Goal: Information Seeking & Learning: Learn about a topic

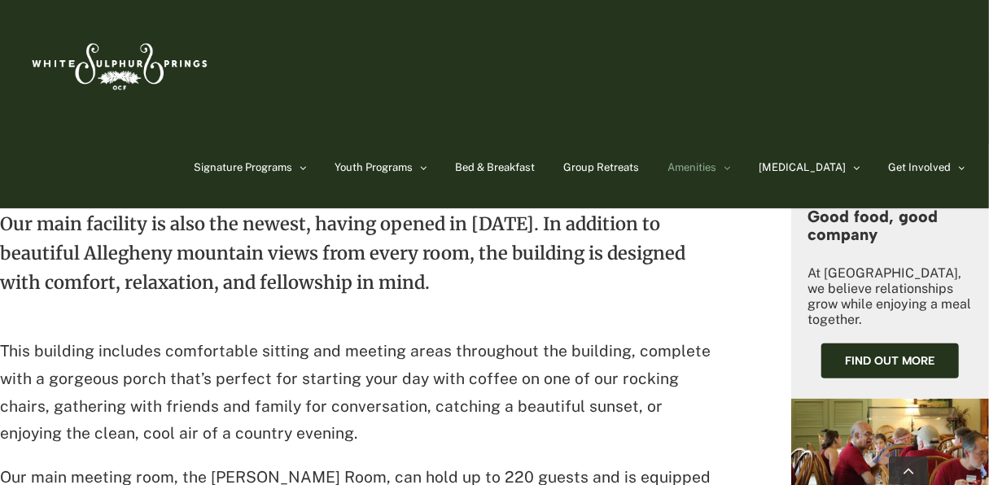
scroll to position [570, 0]
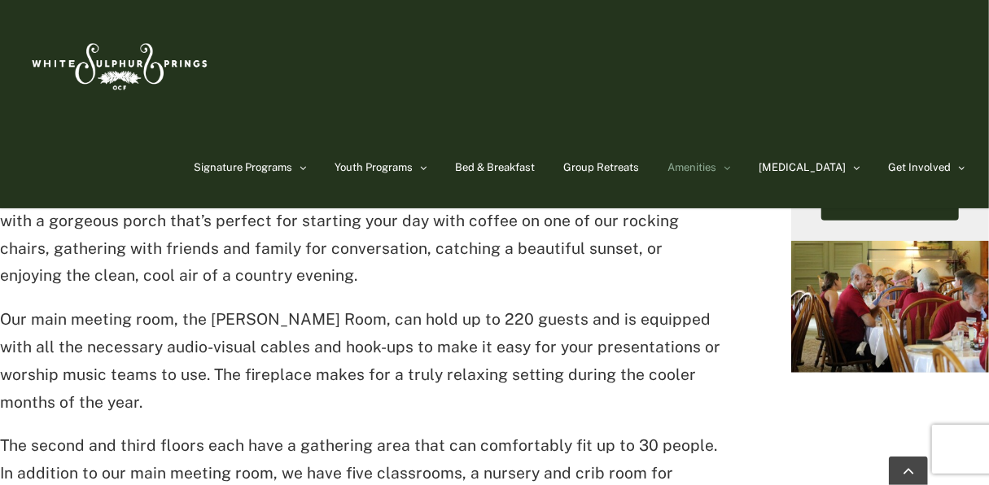
click at [494, 269] on p "This building includes comfortable sitting and meeting areas throughout the bui…" at bounding box center [361, 235] width 722 height 110
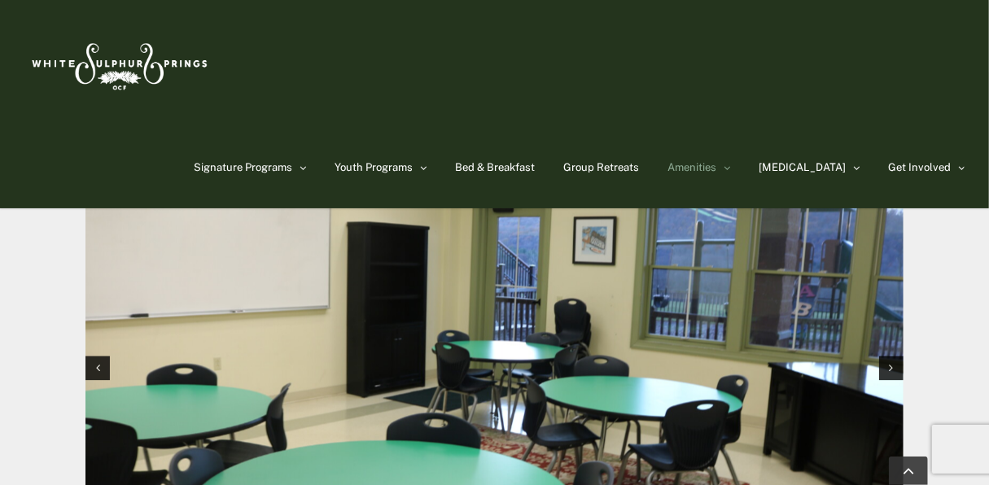
scroll to position [1547, 0]
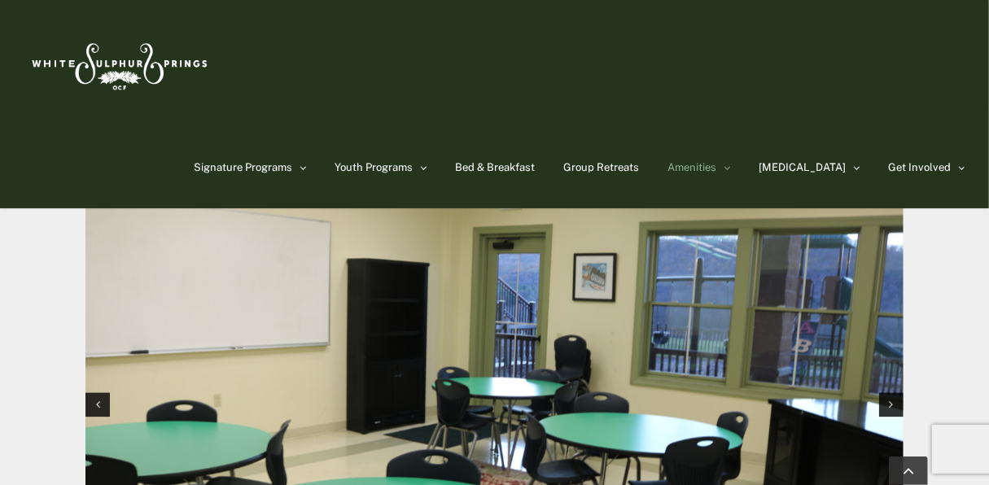
click at [515, 300] on img "1 / 12" at bounding box center [495, 403] width 818 height 546
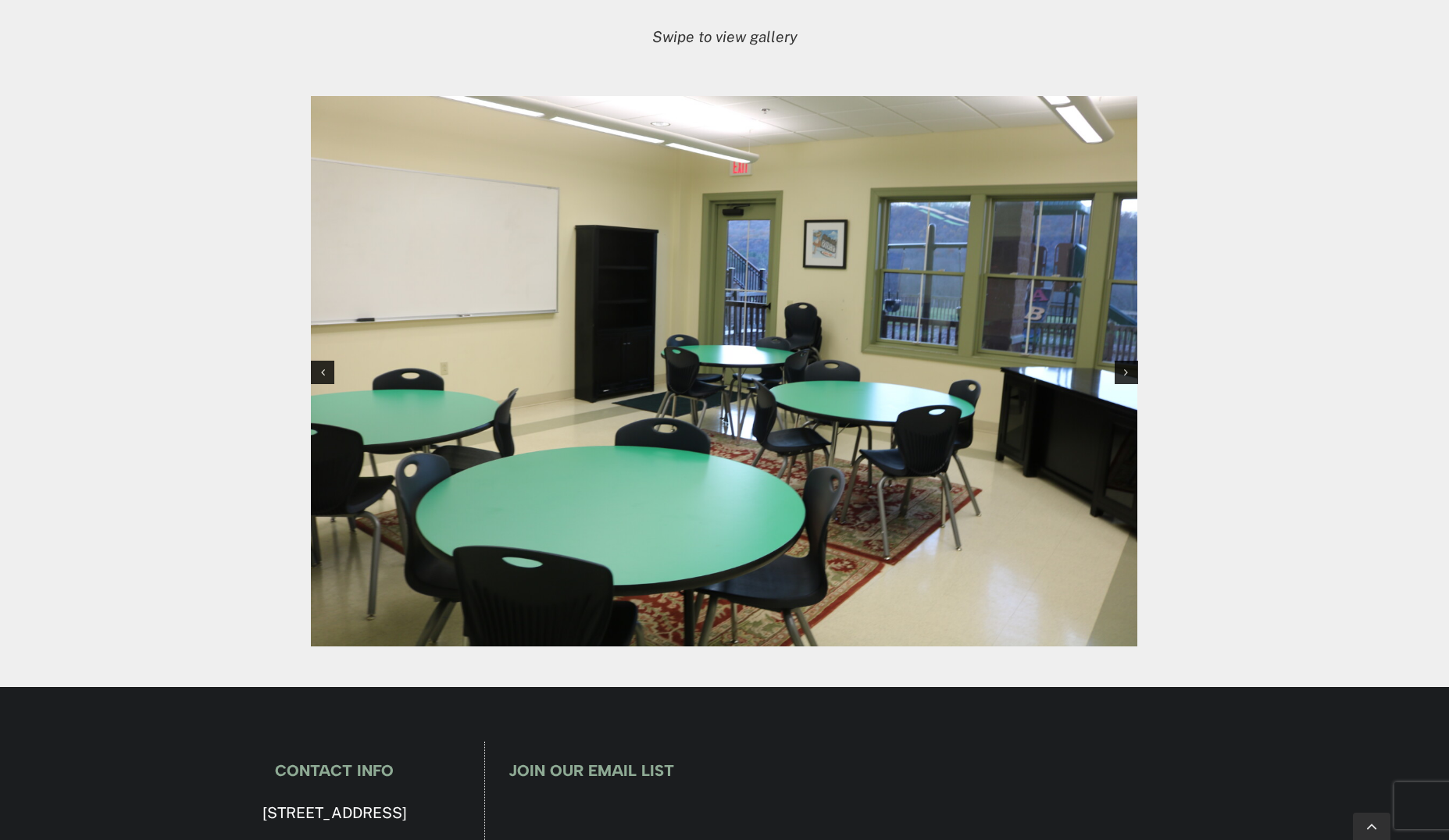
scroll to position [1472, 0]
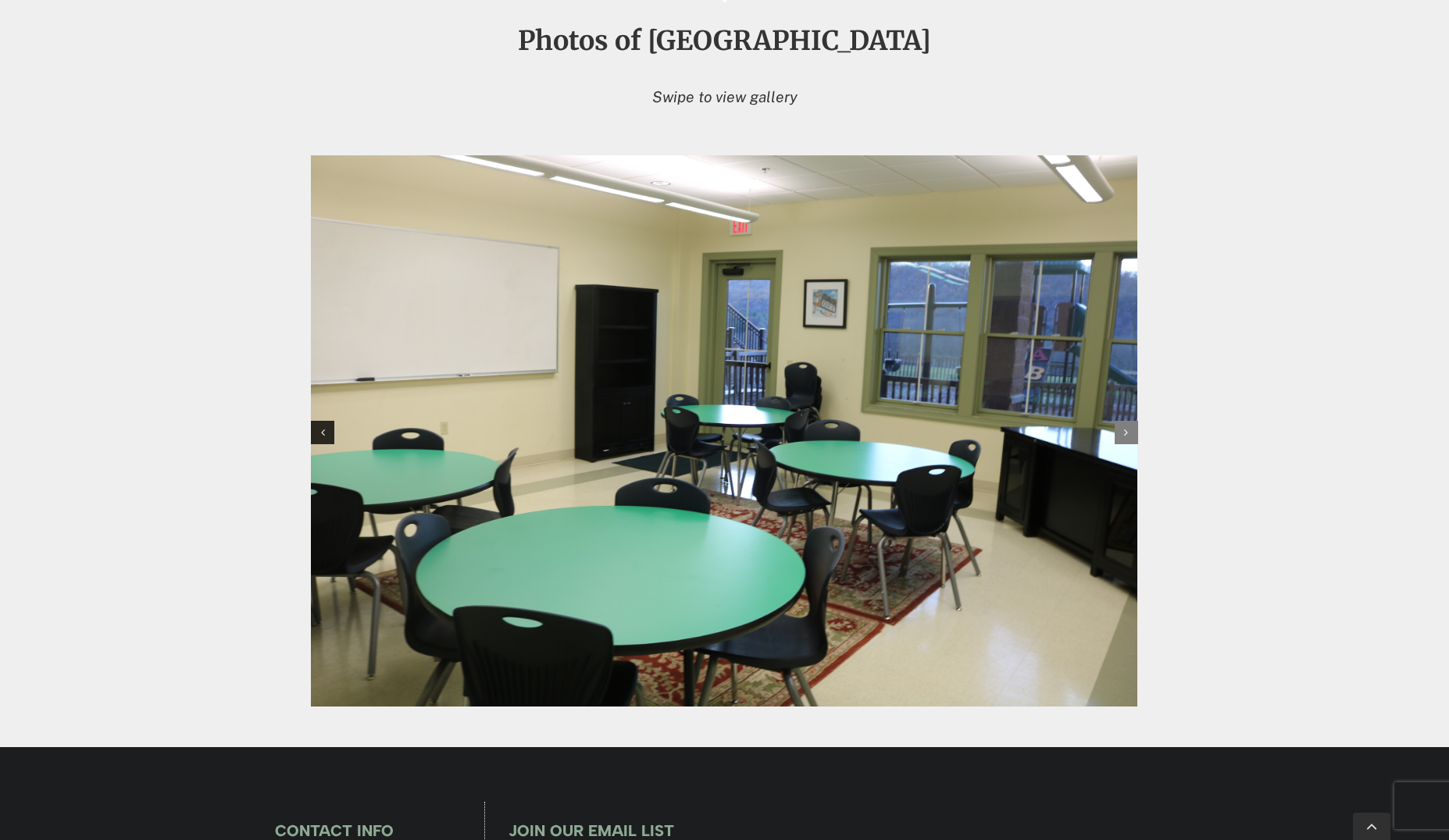
click at [693, 385] on icon "Next slide" at bounding box center [1126, 432] width 4 height 11
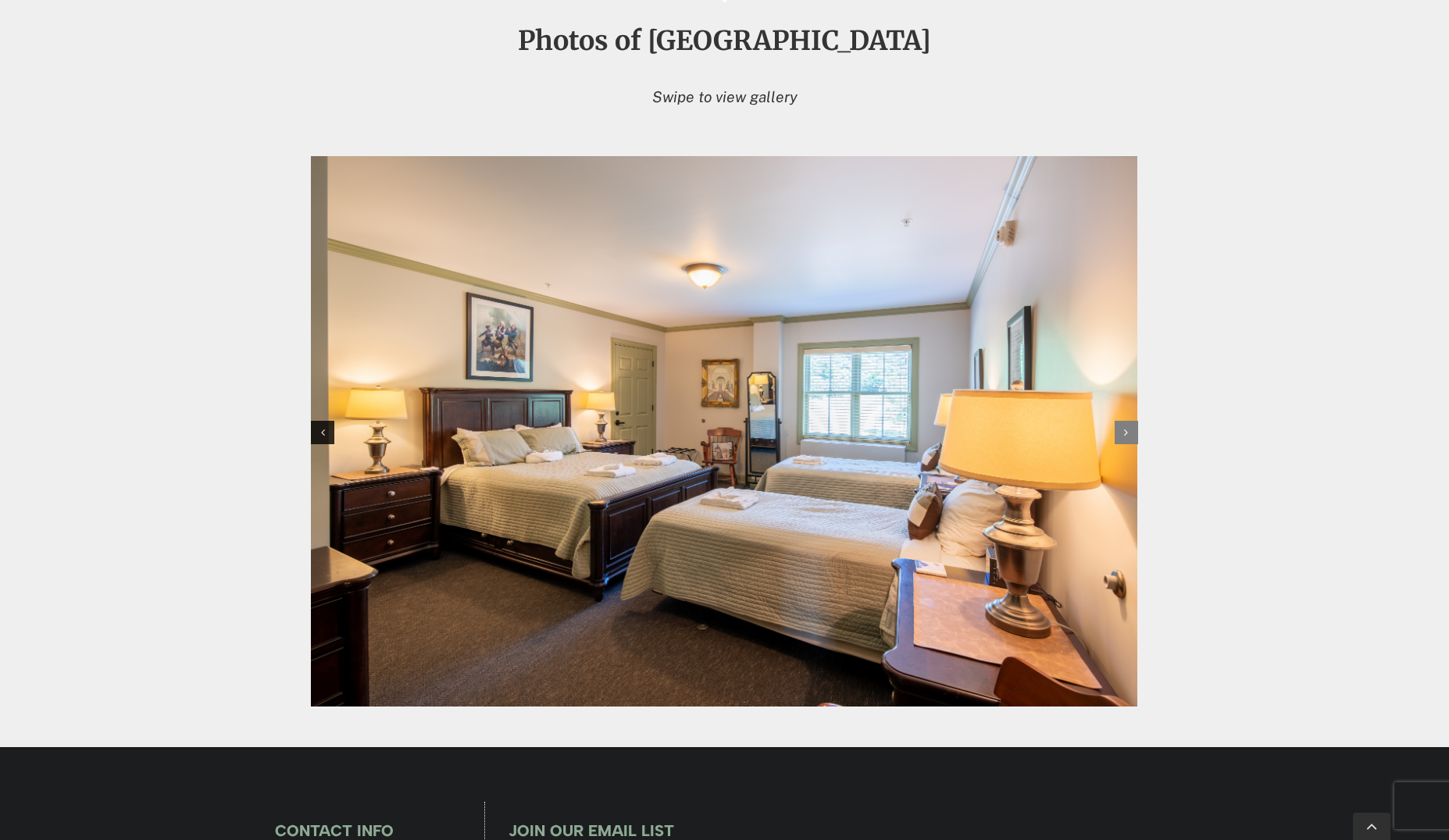
click at [693, 385] on icon "Next slide" at bounding box center [1126, 432] width 4 height 11
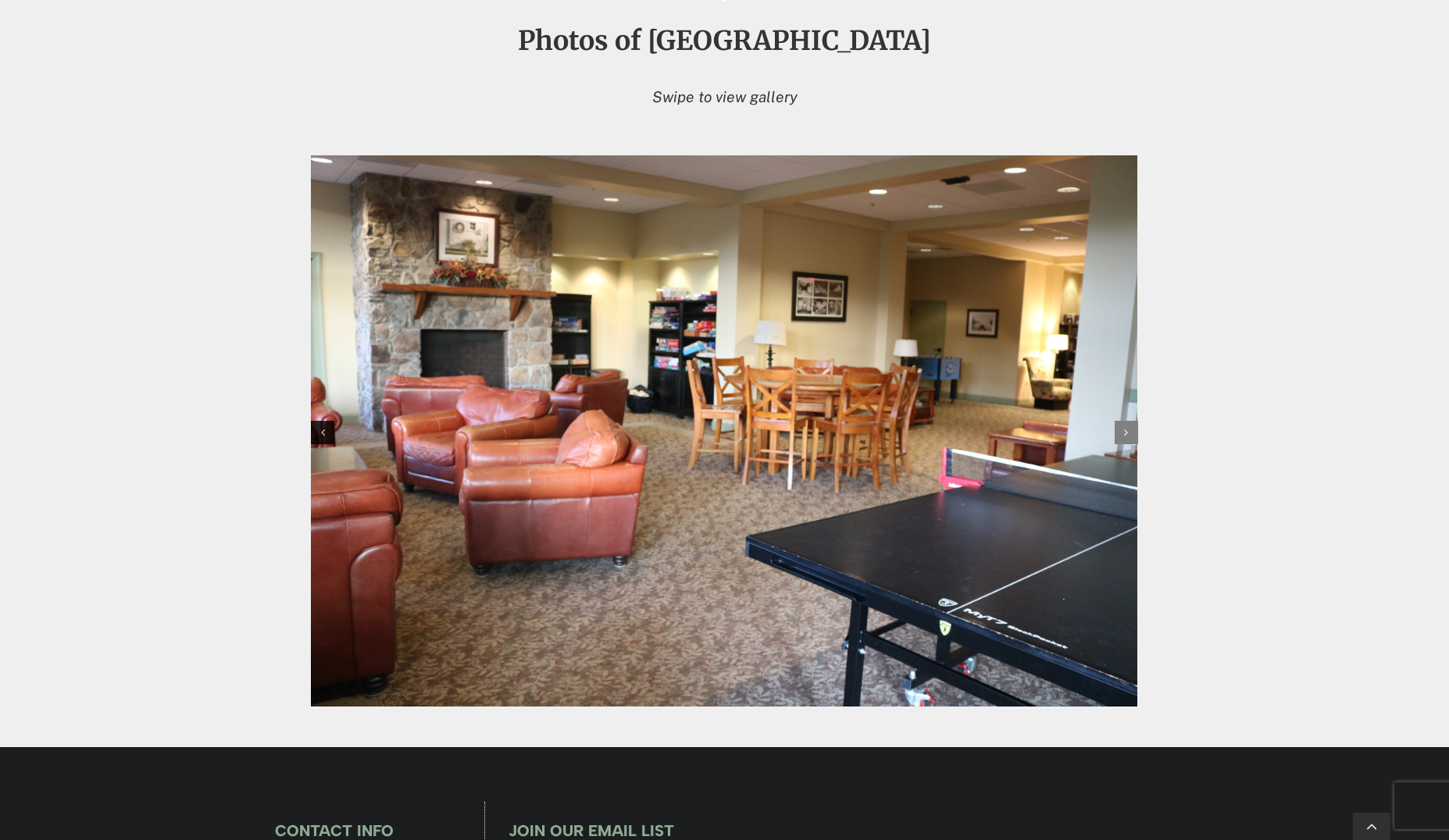
click at [693, 385] on icon "Next slide" at bounding box center [1126, 432] width 4 height 11
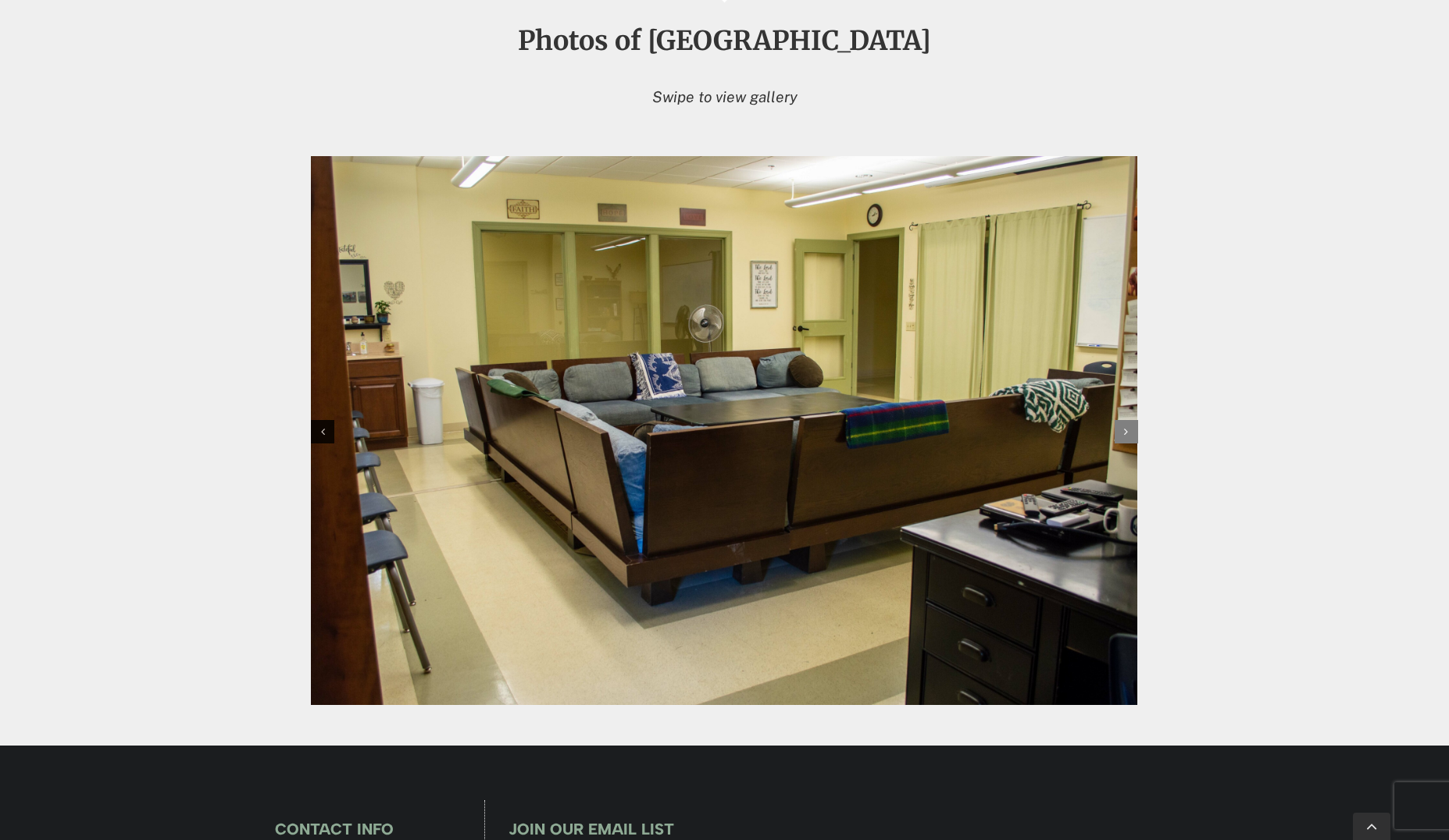
click at [693, 385] on icon "Next slide" at bounding box center [1126, 432] width 4 height 11
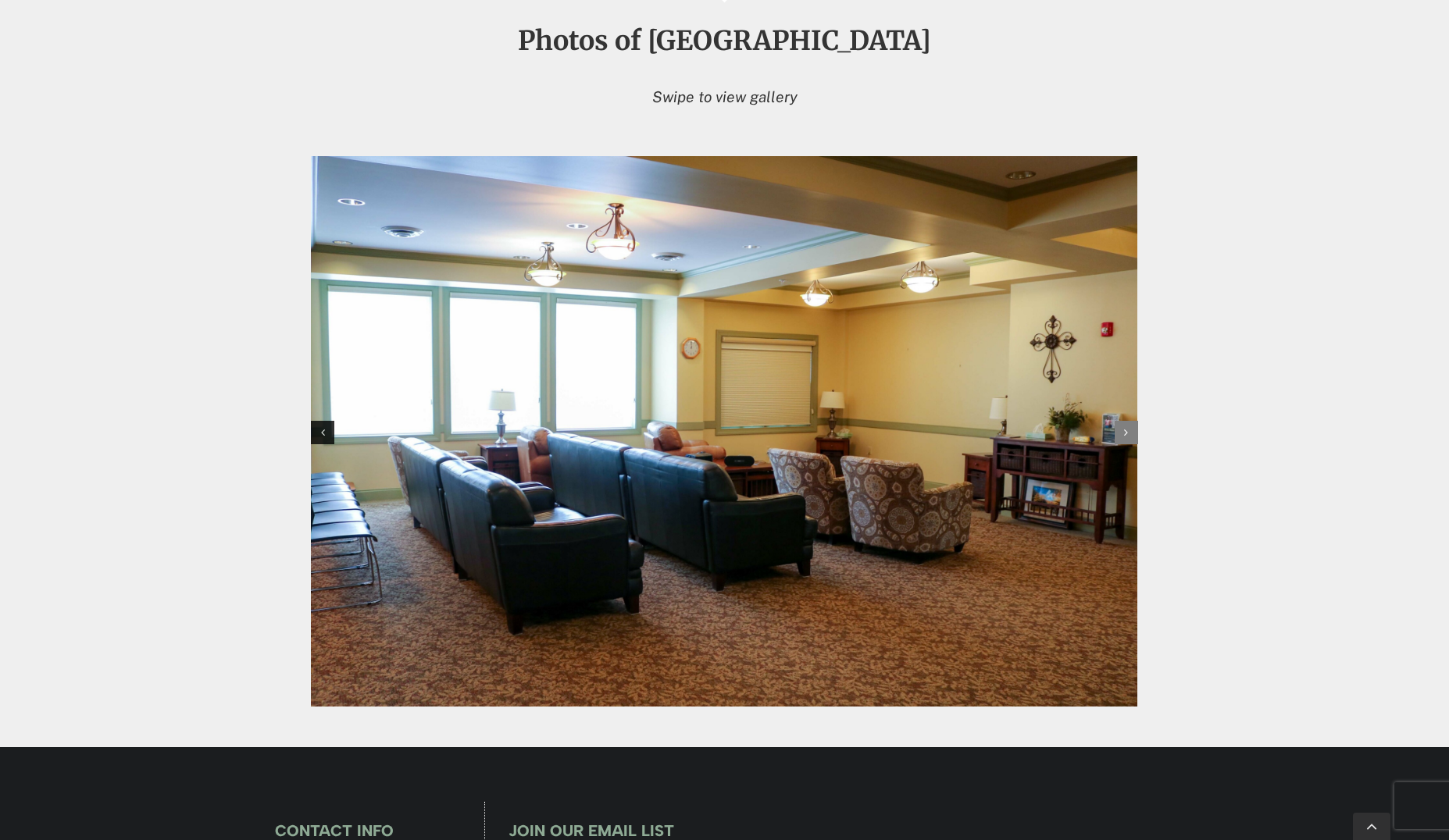
click at [693, 385] on icon "Next slide" at bounding box center [1126, 432] width 4 height 11
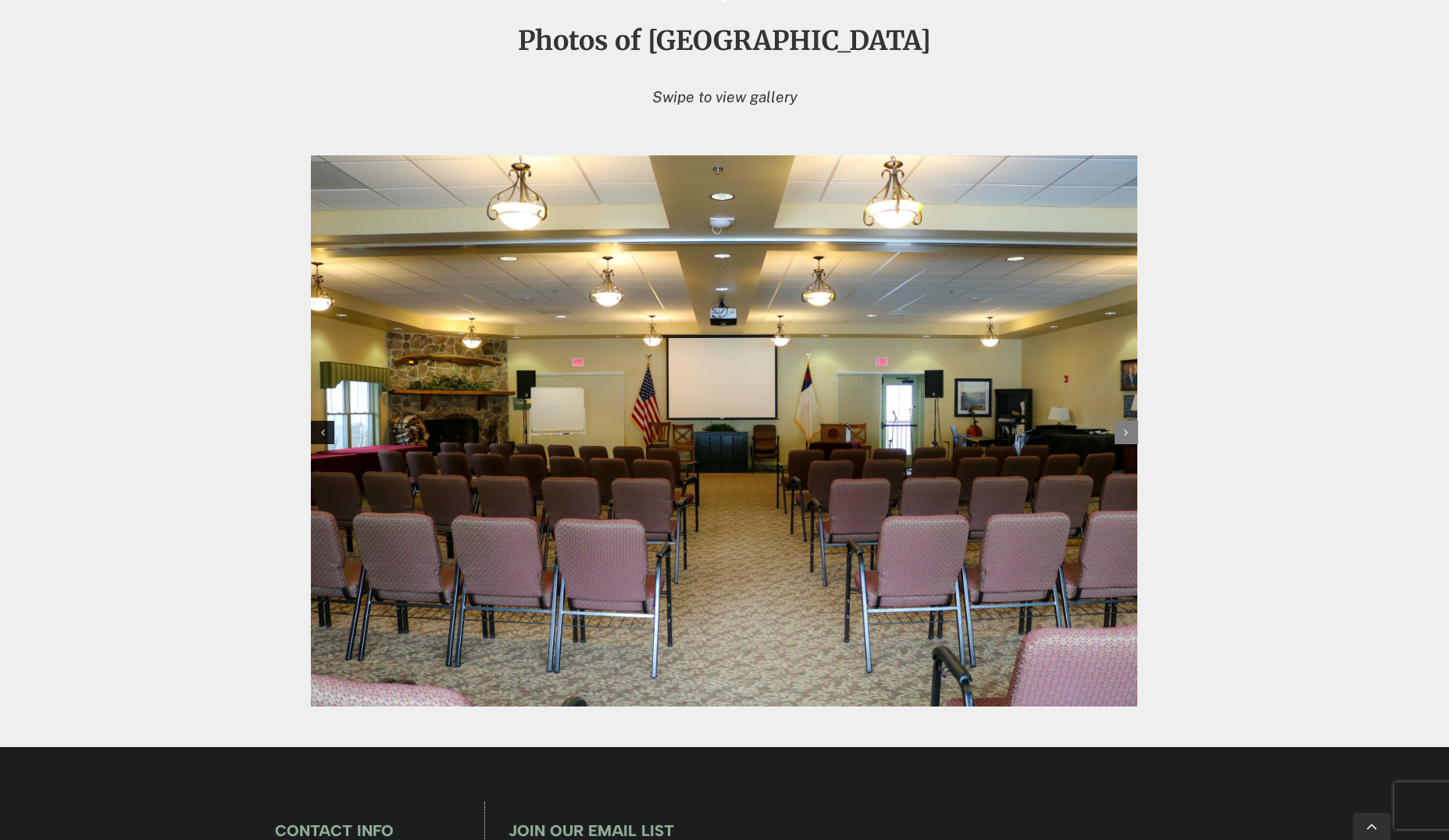
click at [693, 385] on icon "Next slide" at bounding box center [1126, 432] width 4 height 11
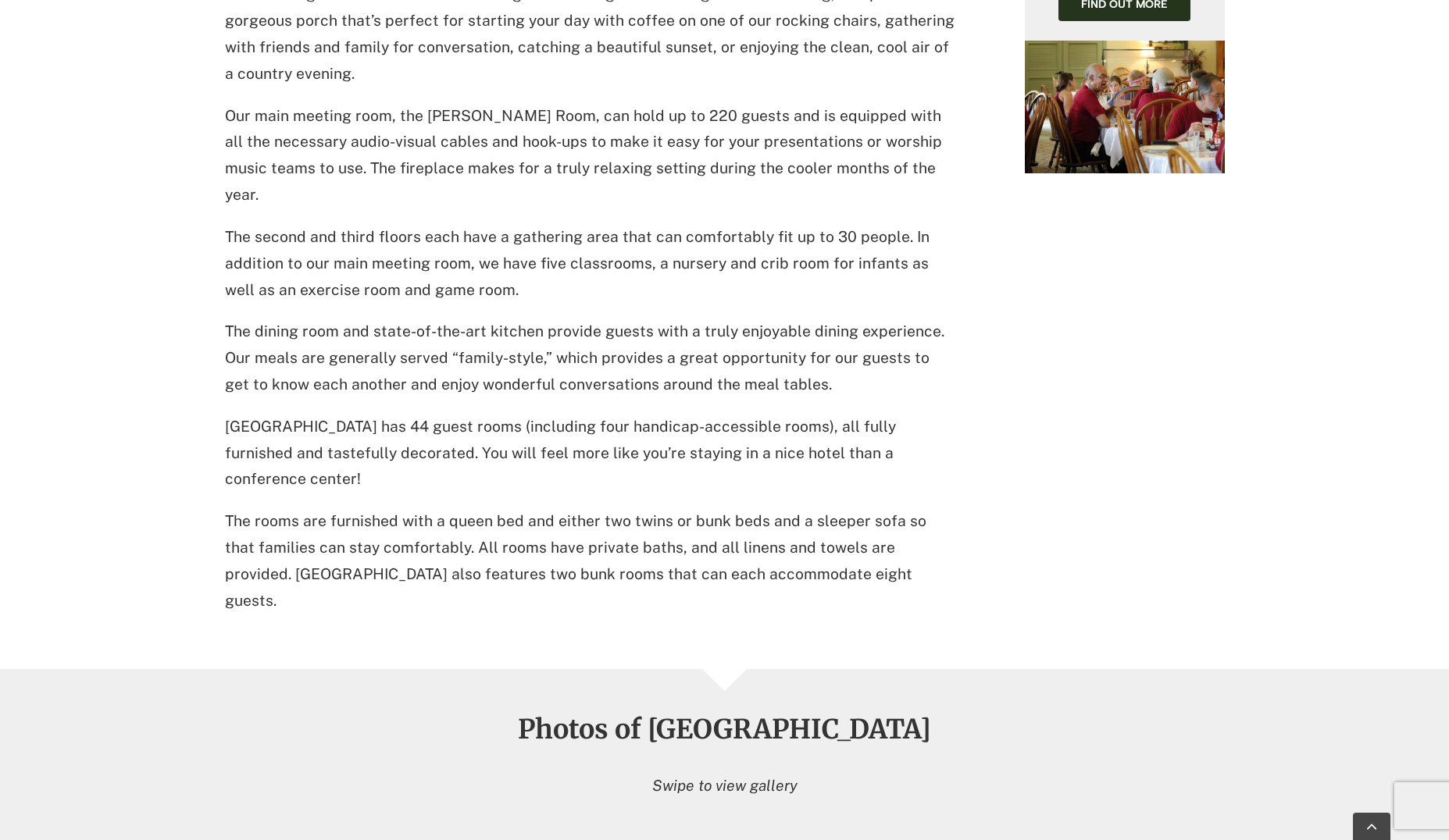
scroll to position [782, 0]
